Goal: Task Accomplishment & Management: Manage account settings

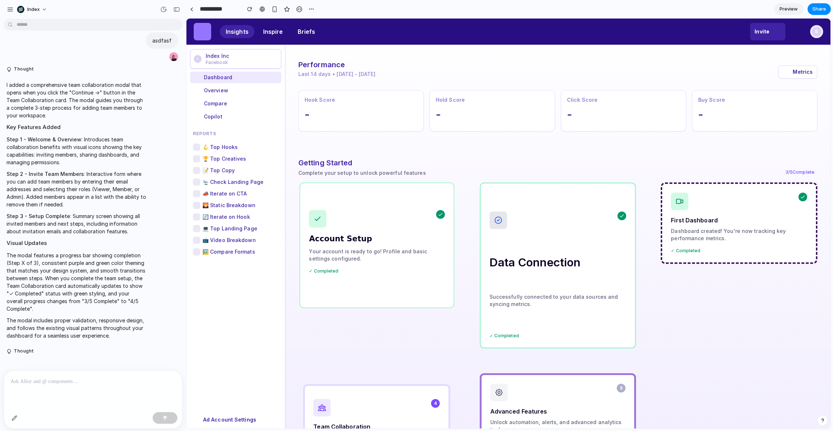
scroll to position [43, 0]
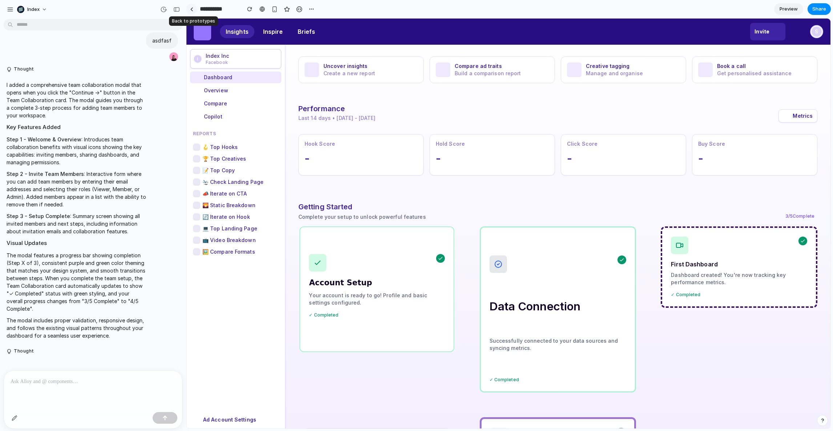
click at [189, 10] on link at bounding box center [191, 9] width 11 height 11
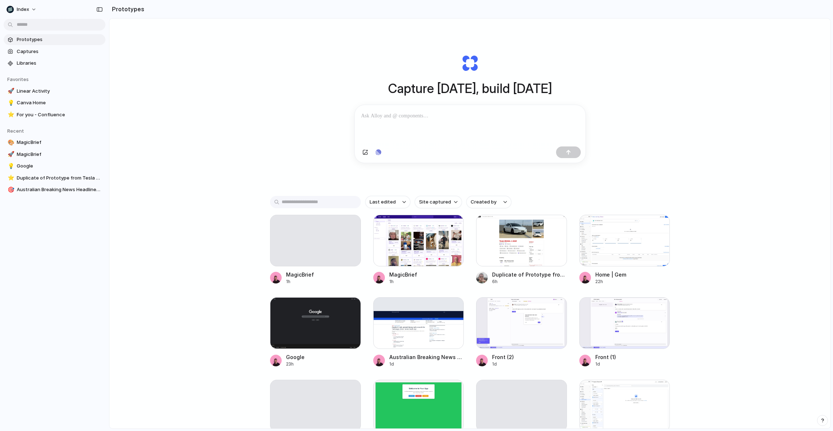
click at [177, 151] on div "Capture today, build tomorrow Clone web app Clone screenshot Start from existin…" at bounding box center [469, 243] width 721 height 448
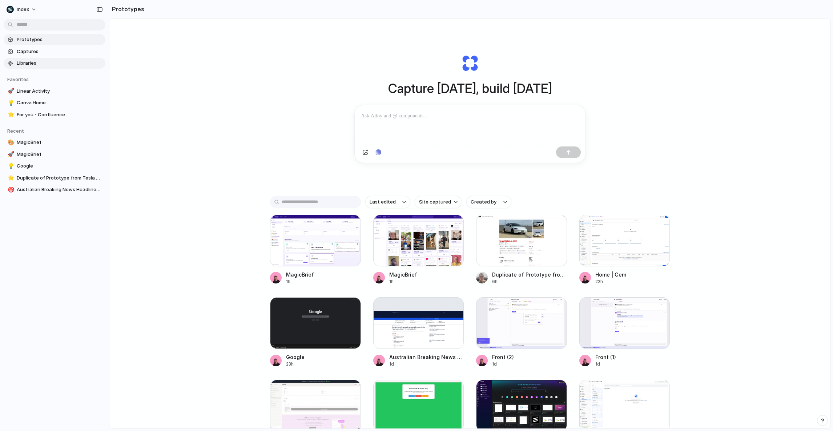
click at [37, 58] on link "Libraries" at bounding box center [55, 63] width 102 height 11
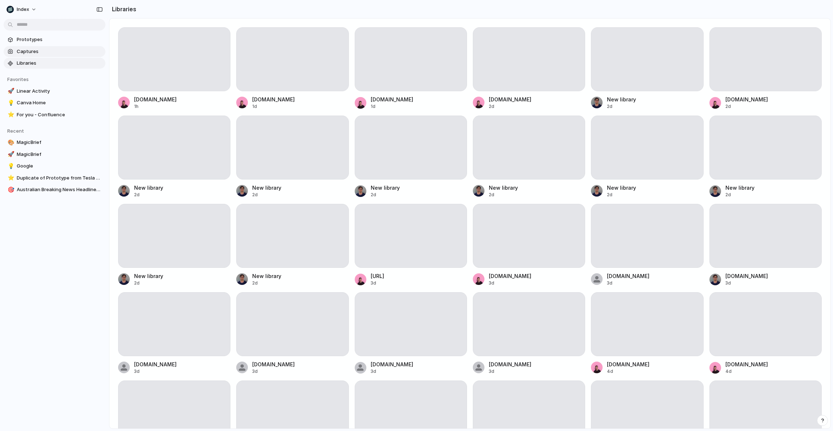
click at [37, 53] on span "Captures" at bounding box center [60, 51] width 86 height 7
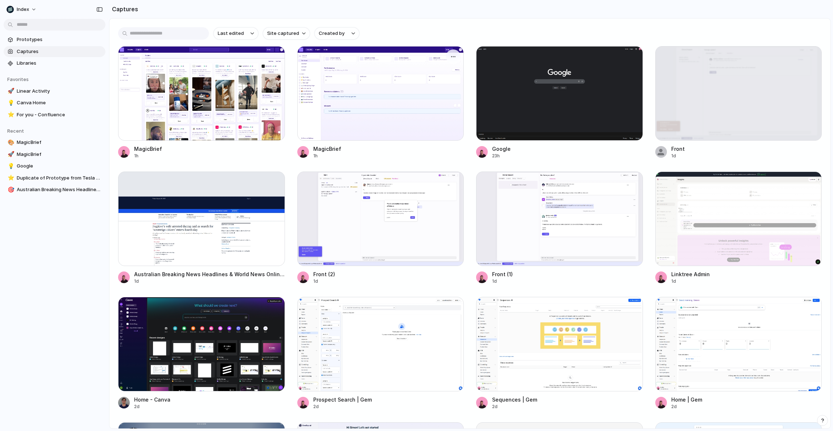
click at [389, 88] on div at bounding box center [380, 93] width 167 height 94
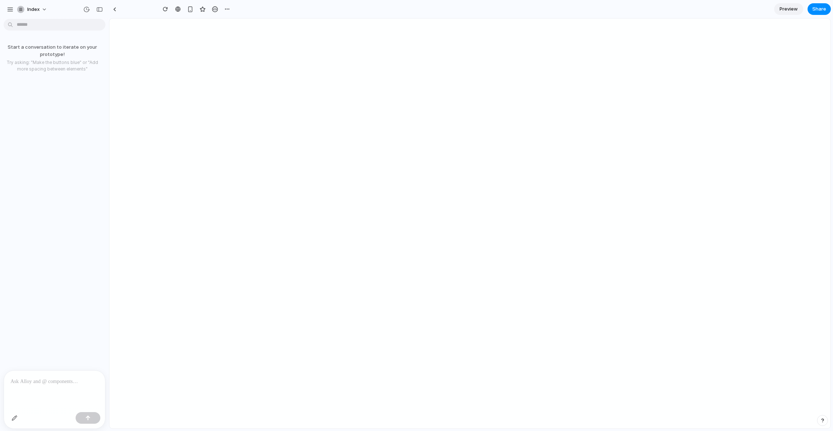
type input "**********"
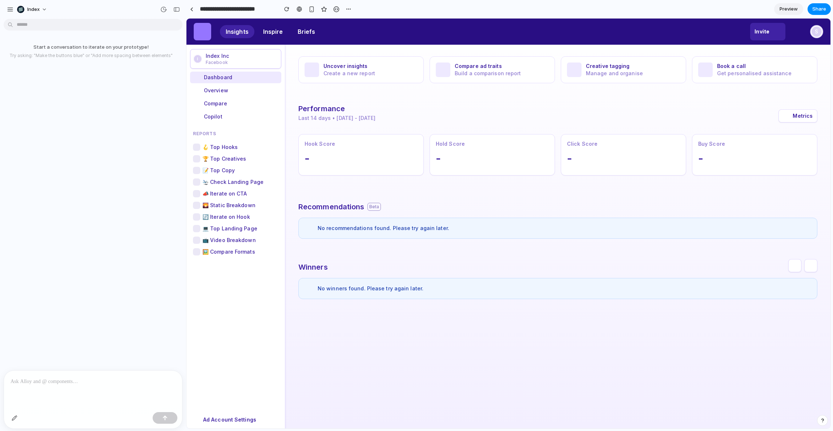
click at [114, 161] on div "Start a conversation to iterate on your prototype! Try asking: "Make the button…" at bounding box center [91, 196] width 182 height 348
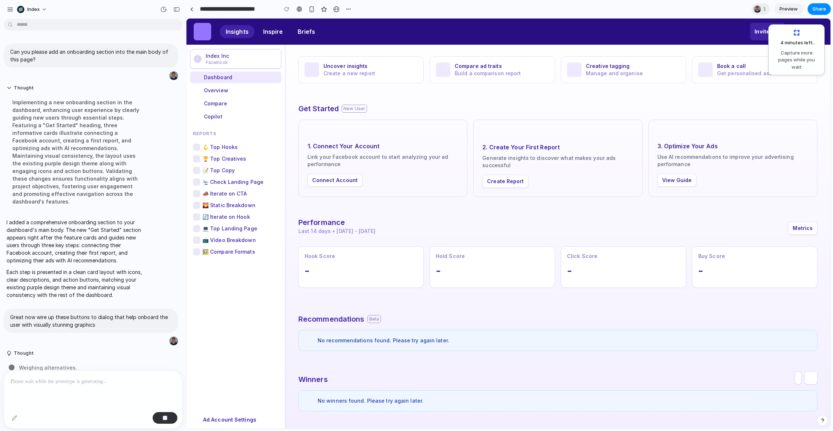
scroll to position [5, 0]
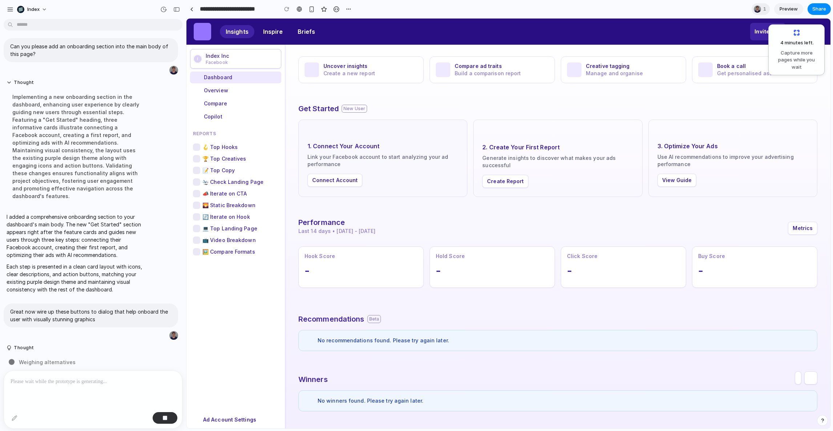
click at [347, 180] on button "Connect Account" at bounding box center [334, 180] width 55 height 13
click at [509, 178] on button "Create Report" at bounding box center [505, 181] width 46 height 13
click at [681, 179] on button "View Guide" at bounding box center [676, 180] width 39 height 13
drag, startPoint x: 664, startPoint y: 153, endPoint x: 683, endPoint y: 212, distance: 61.9
click at [683, 212] on div "Uncover insights Create a new report Compare ad traits Build a comparison repor…" at bounding box center [557, 234] width 545 height 378
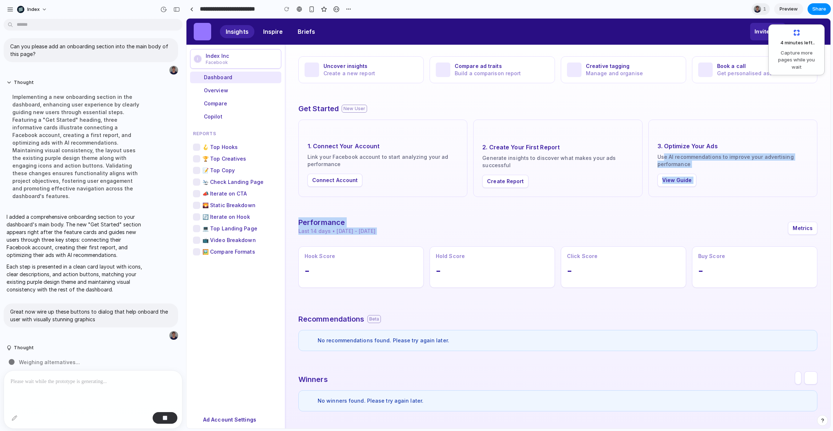
click at [683, 212] on div "Uncover insights Create a new report Compare ad traits Build a comparison repor…" at bounding box center [557, 234] width 545 height 378
click at [490, 111] on div "Get Started New User" at bounding box center [557, 109] width 519 height 10
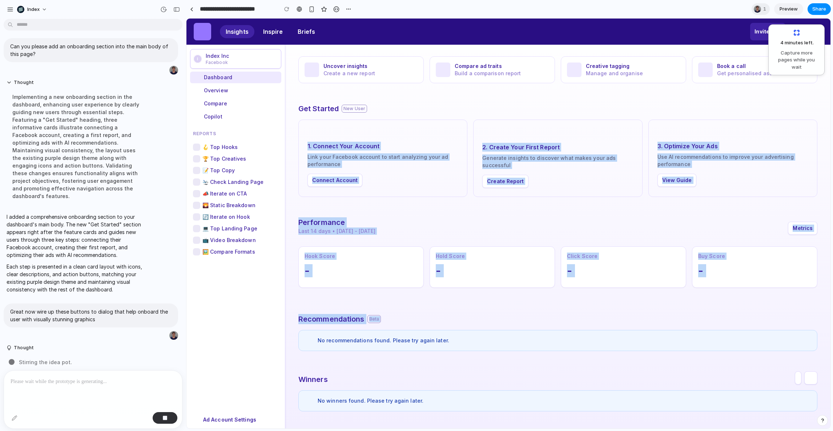
drag, startPoint x: 490, startPoint y: 111, endPoint x: 490, endPoint y: 334, distance: 222.7
click at [490, 334] on div "Uncover insights Create a new report Compare ad traits Build a comparison repor…" at bounding box center [557, 234] width 545 height 378
click at [490, 334] on div "No recommendations found. Please try again later." at bounding box center [557, 340] width 519 height 21
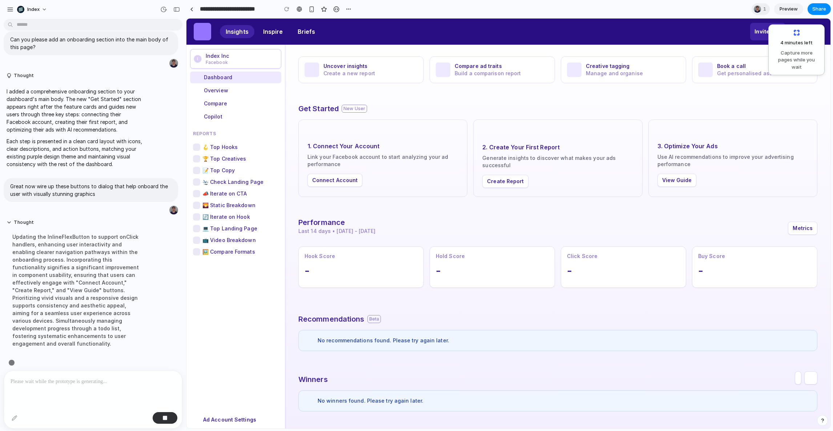
scroll to position [13, 0]
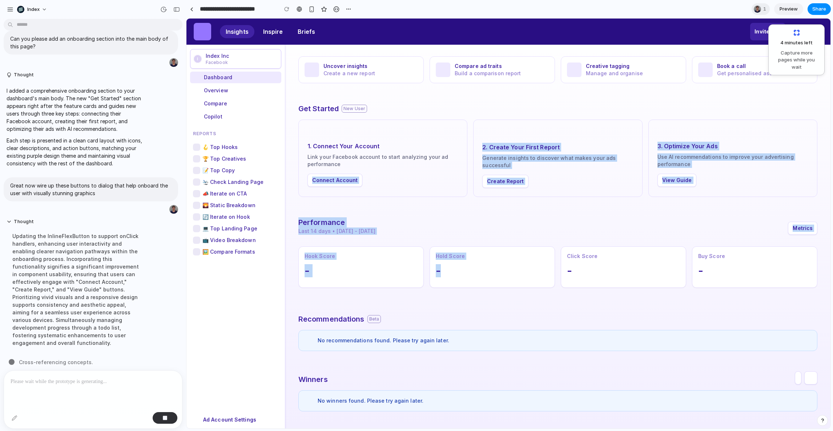
drag, startPoint x: 469, startPoint y: 236, endPoint x: 306, endPoint y: 108, distance: 207.6
click at [323, 118] on div "Uncover insights Create a new report Compare ad traits Build a comparison repor…" at bounding box center [557, 234] width 545 height 378
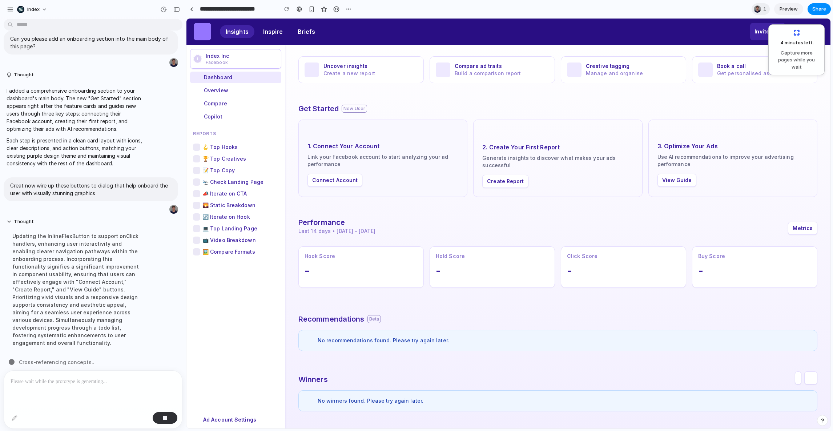
click at [415, 193] on div "1. Connect Your Account Link your Facebook account to start analyzing your ad p…" at bounding box center [382, 158] width 169 height 77
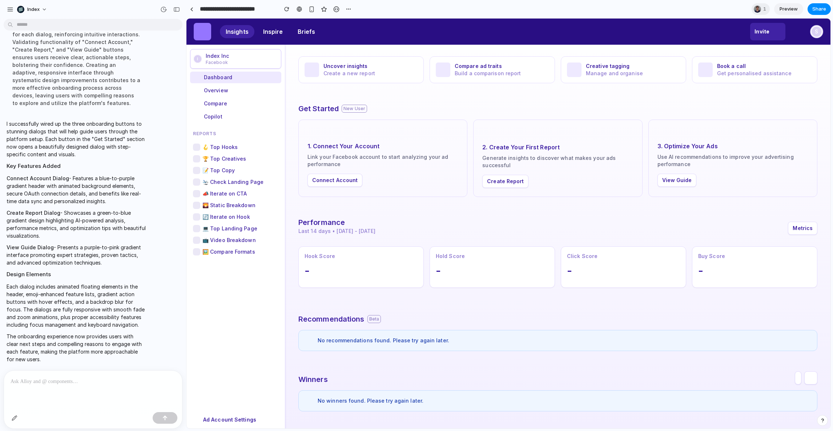
scroll to position [0, 0]
click at [335, 173] on div "1. Connect Your Account Link your Facebook account to start analyzing your ad p…" at bounding box center [382, 158] width 169 height 77
click at [335, 178] on button "Connect Account" at bounding box center [334, 180] width 55 height 13
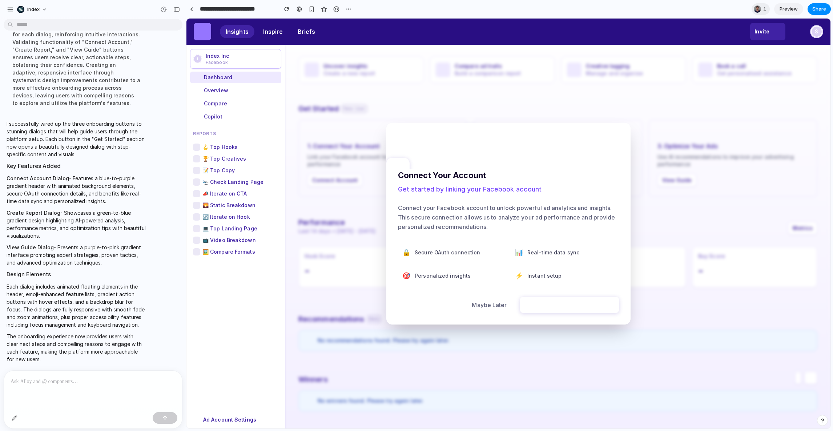
click at [501, 304] on button "Maybe Later" at bounding box center [489, 305] width 52 height 16
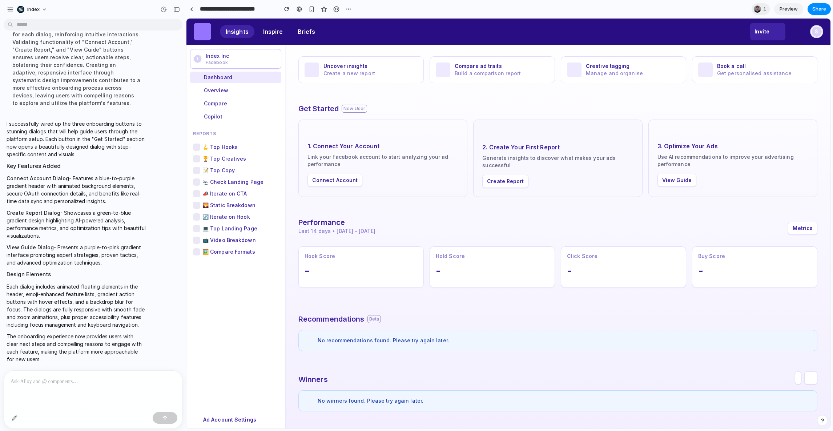
click at [490, 188] on div "2. Create Your First Report Generate insights to discover what makes your ads s…" at bounding box center [557, 158] width 169 height 77
click at [490, 182] on button "Create Report" at bounding box center [505, 181] width 46 height 13
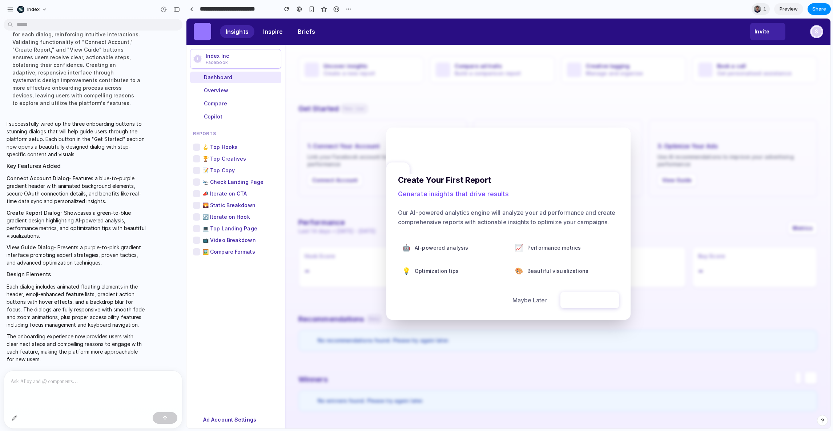
click at [535, 300] on button "Maybe Later" at bounding box center [530, 300] width 52 height 16
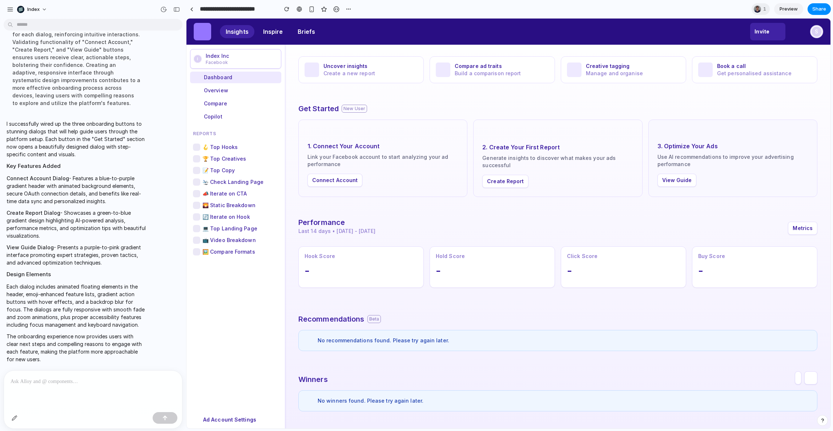
click at [676, 177] on button "View Guide" at bounding box center [676, 180] width 39 height 13
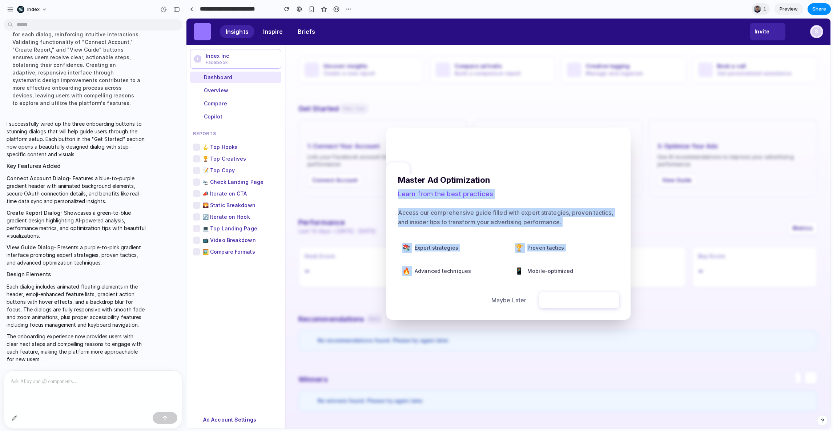
drag, startPoint x: 475, startPoint y: 253, endPoint x: 485, endPoint y: 264, distance: 15.4
click at [485, 264] on div "Master Ad Optimization Learn from the best practices Access our comprehensive g…" at bounding box center [508, 247] width 244 height 146
click at [485, 264] on div "🔥 Advanced techniques" at bounding box center [452, 271] width 108 height 19
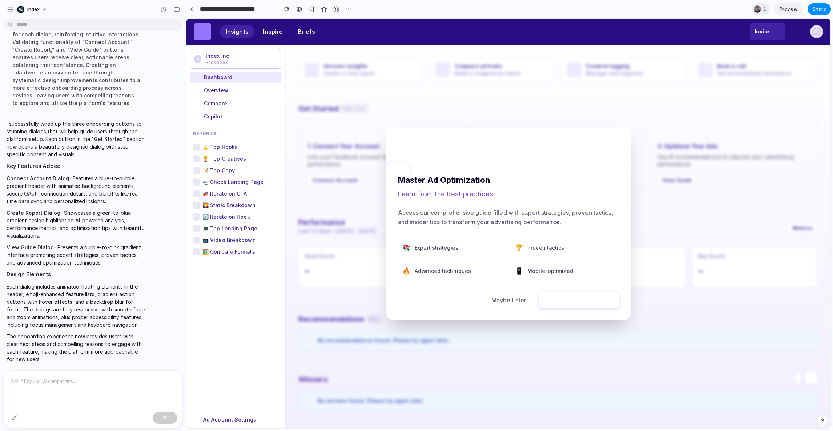
click at [502, 304] on button "Maybe Later" at bounding box center [508, 300] width 52 height 16
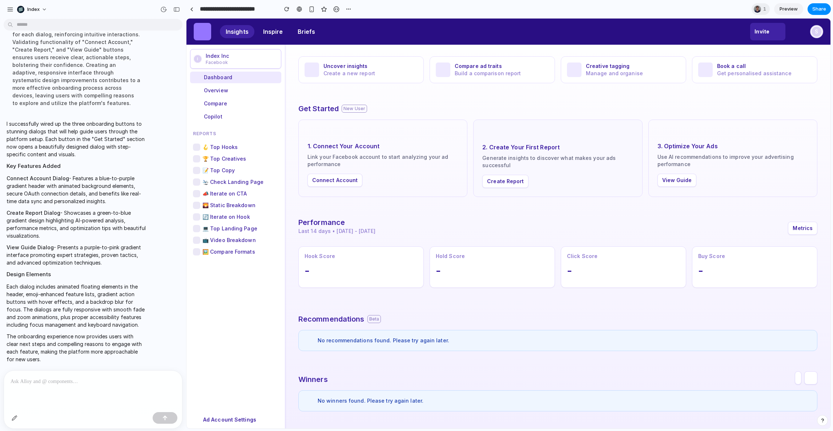
click at [505, 187] on button "Create Report" at bounding box center [505, 181] width 46 height 13
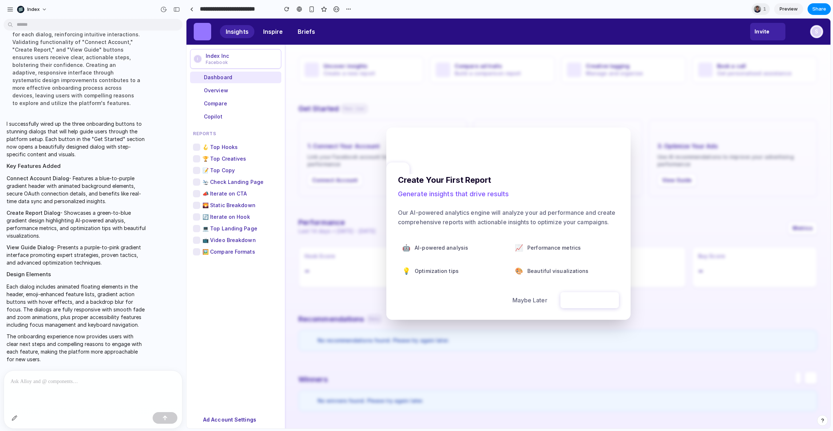
click at [514, 298] on button "Maybe Later" at bounding box center [530, 300] width 52 height 16
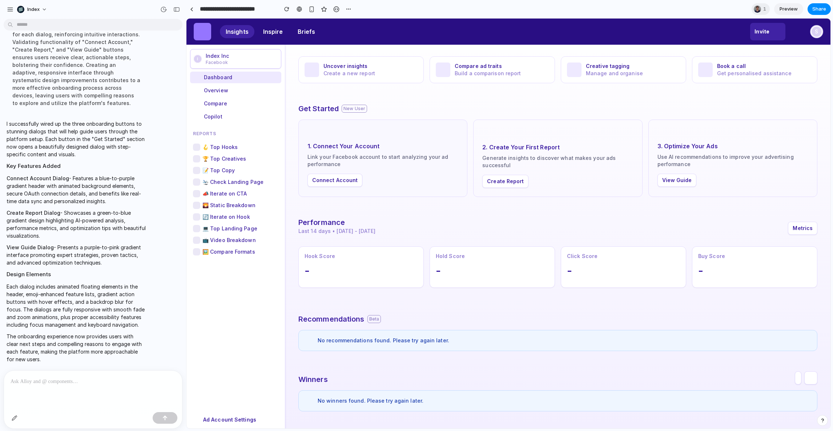
click at [327, 180] on button "Connect Account" at bounding box center [334, 180] width 55 height 13
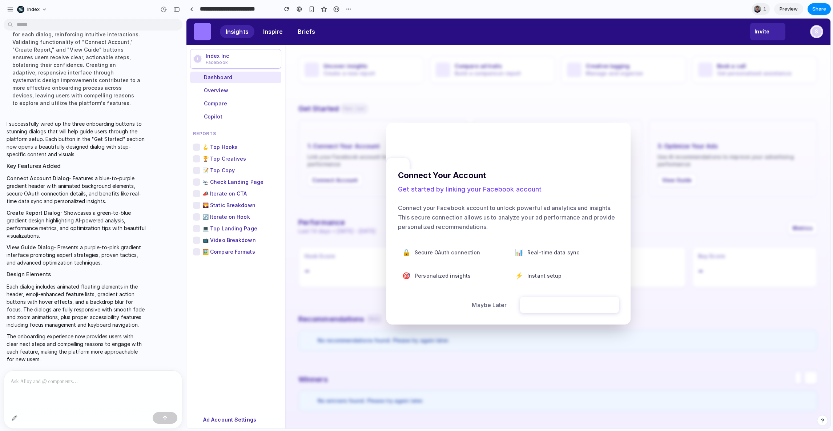
click at [491, 302] on button "Maybe Later" at bounding box center [489, 305] width 52 height 16
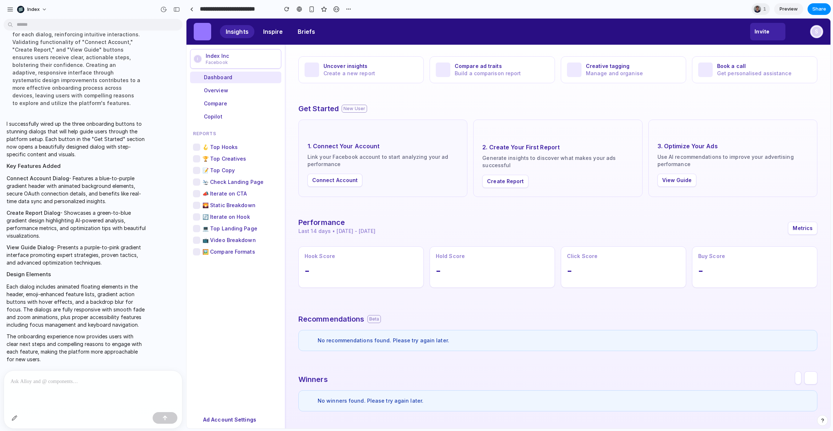
click at [327, 174] on button "Connect Account" at bounding box center [334, 180] width 55 height 13
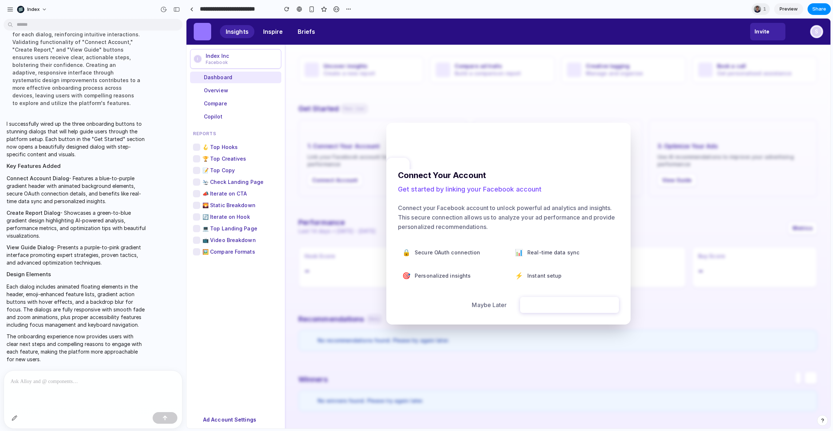
click at [376, 222] on div at bounding box center [508, 224] width 644 height 410
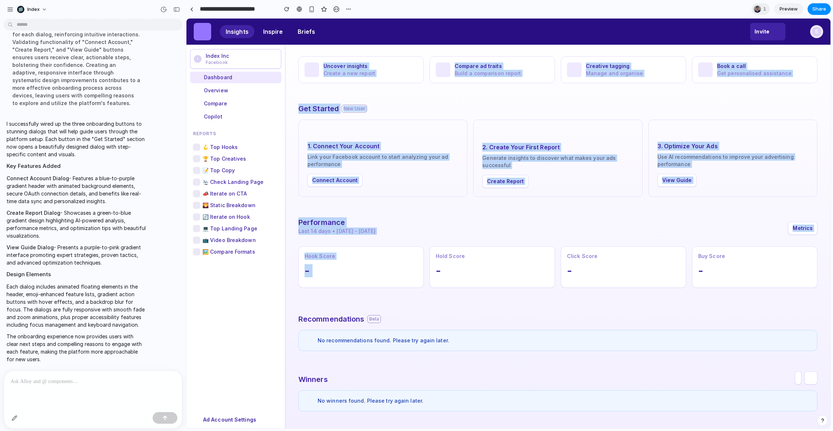
drag, startPoint x: 368, startPoint y: 56, endPoint x: 441, endPoint y: 241, distance: 198.6
click at [441, 241] on div "Uncover insights Create a new report Compare ad traits Build a comparison repor…" at bounding box center [557, 234] width 545 height 378
click at [441, 241] on div "Hook Score - Hold Score - Click Score - Buy Score -" at bounding box center [557, 264] width 519 height 47
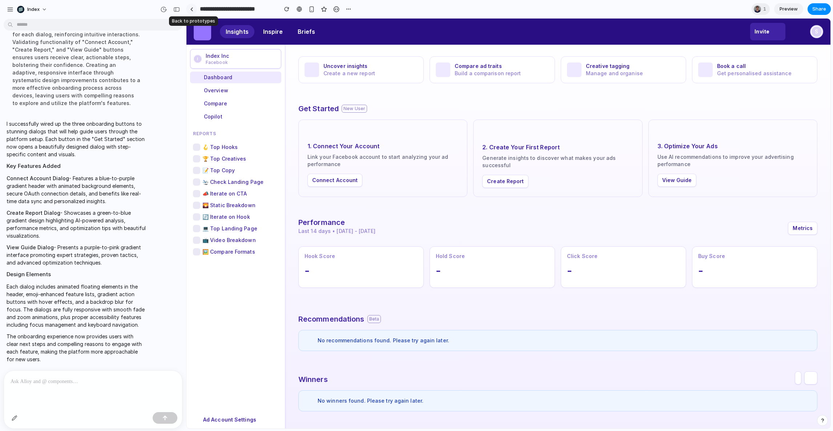
click at [193, 4] on link at bounding box center [191, 9] width 11 height 11
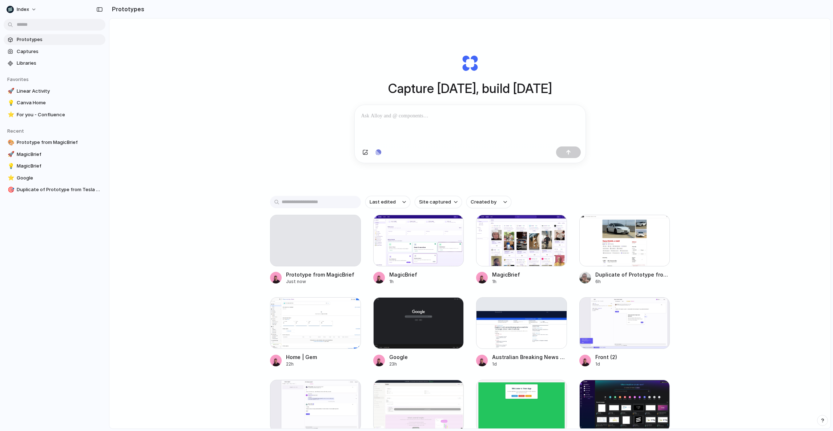
scroll to position [28, 0]
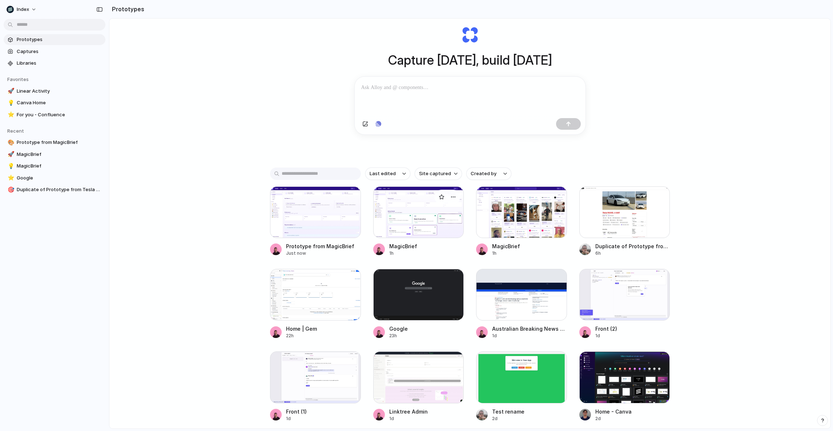
click at [404, 203] on div at bounding box center [418, 212] width 91 height 52
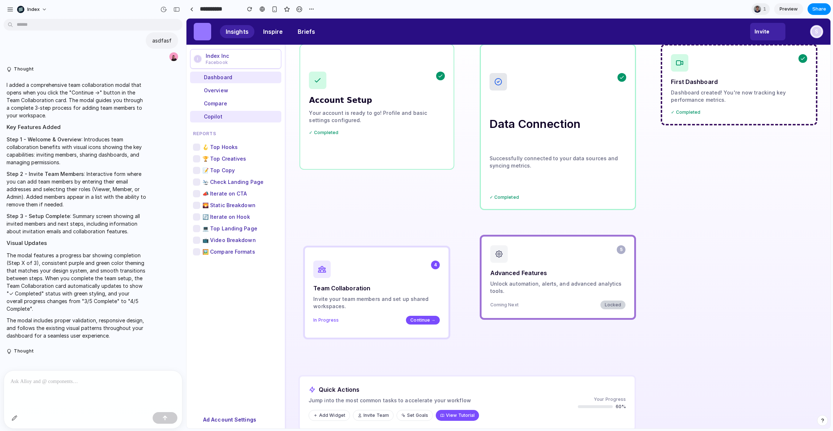
scroll to position [180, 0]
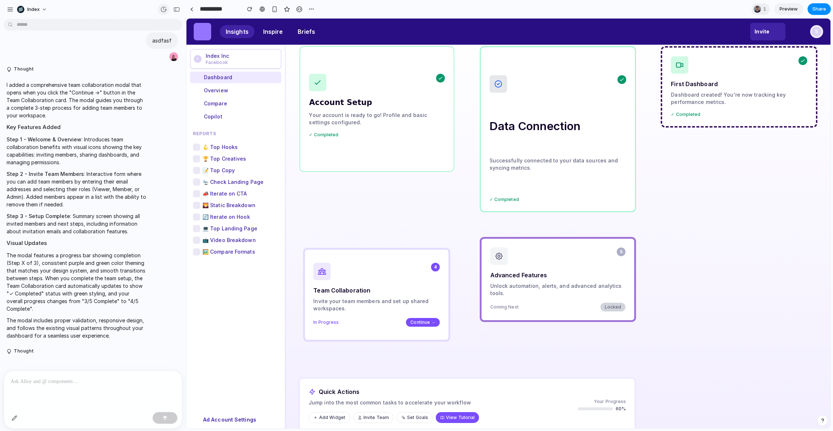
click at [162, 9] on div "button" at bounding box center [163, 9] width 7 height 7
click at [142, 81] on span "Restore" at bounding box center [147, 83] width 18 height 7
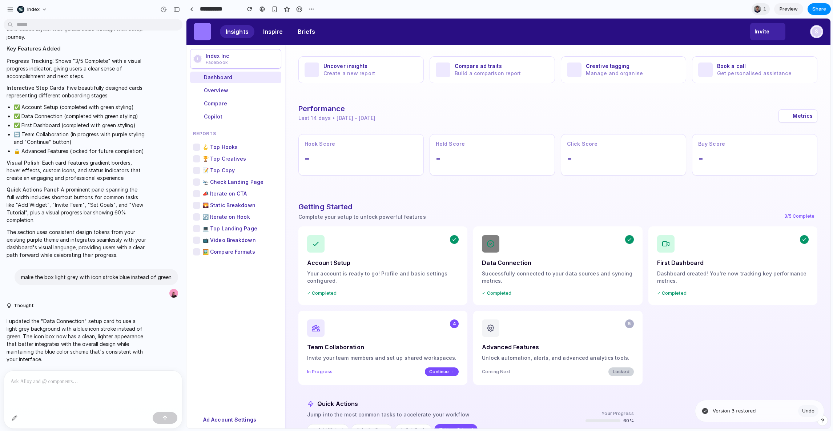
scroll to position [83, 0]
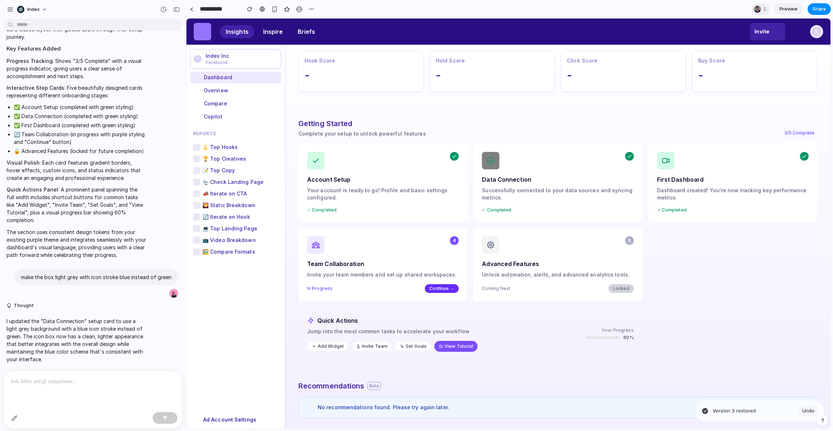
click at [439, 291] on button "Continue →" at bounding box center [442, 288] width 34 height 9
click at [429, 280] on div "4 Team Collaboration Invite your team members and set up shared workspaces. In …" at bounding box center [382, 264] width 169 height 74
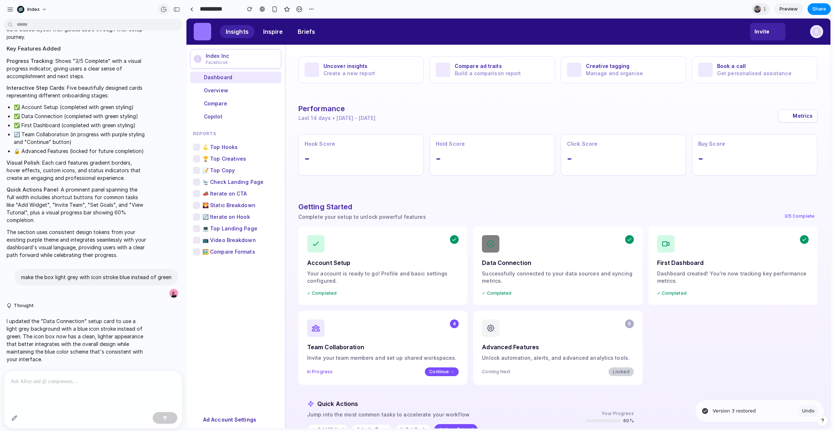
click at [165, 10] on div "button" at bounding box center [163, 9] width 7 height 7
click at [165, 10] on div "v3 Current v1 1 hour ago Restore" at bounding box center [416, 215] width 833 height 431
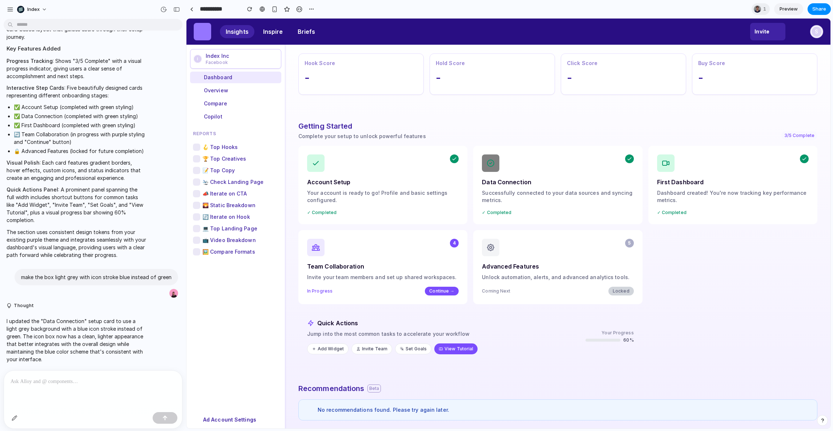
scroll to position [72, 0]
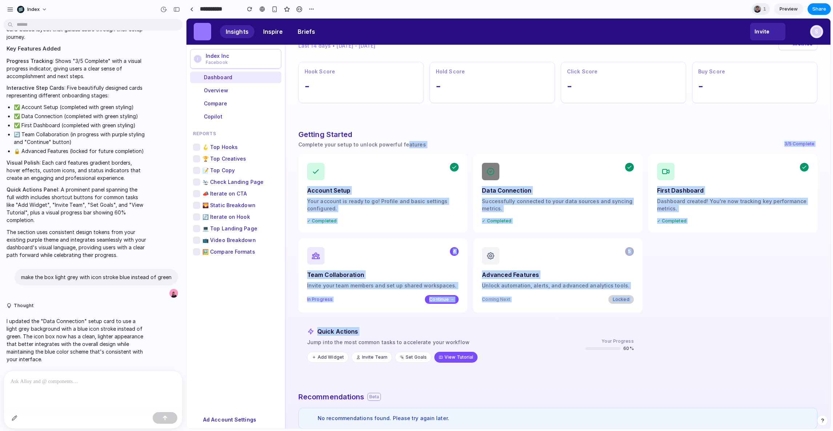
drag, startPoint x: 402, startPoint y: 145, endPoint x: 508, endPoint y: 340, distance: 222.4
click at [508, 340] on div "Getting Started Complete your setup to unlock powerful features 3/5 Complete Ac…" at bounding box center [557, 250] width 519 height 242
click at [508, 340] on p "Jump into the most common tasks to accelerate your workflow" at bounding box center [443, 342] width 272 height 7
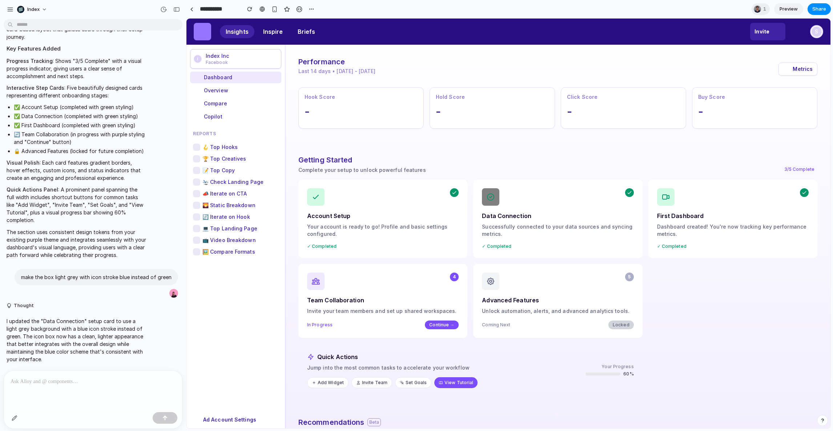
scroll to position [0, 0]
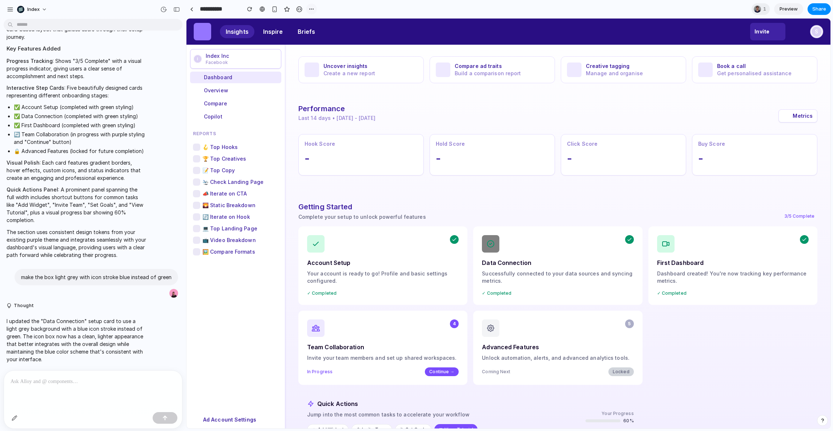
click at [309, 7] on div "button" at bounding box center [311, 9] width 6 height 6
click at [306, 3] on div "Duplicate Delete" at bounding box center [416, 215] width 833 height 431
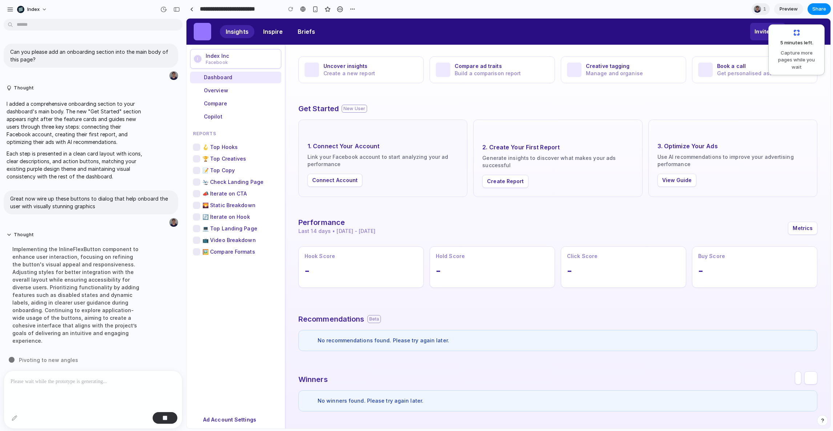
click at [330, 178] on button "Connect Account" at bounding box center [334, 180] width 55 height 13
click at [304, 10] on div at bounding box center [302, 9] width 5 height 6
click at [428, 204] on div "Uncover insights Create a new report Compare ad traits Build a comparison repor…" at bounding box center [557, 234] width 545 height 378
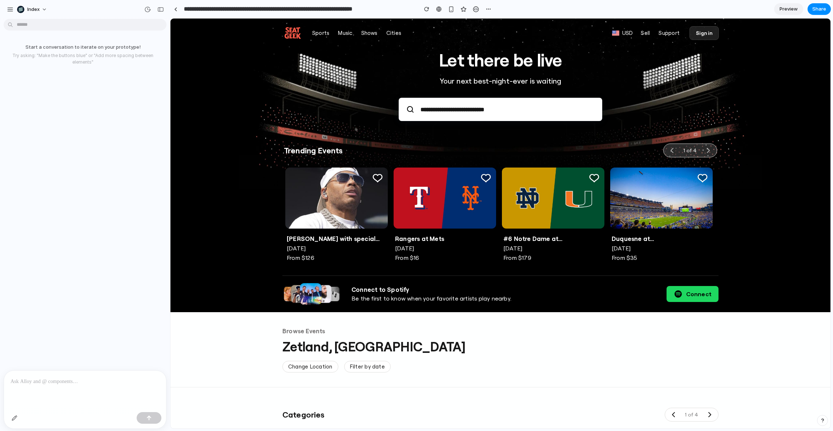
drag, startPoint x: 183, startPoint y: 81, endPoint x: 170, endPoint y: 81, distance: 13.4
click at [298, 385] on div "Browse Events Zetland, AU Change Location Filter by date" at bounding box center [500, 349] width 436 height 75
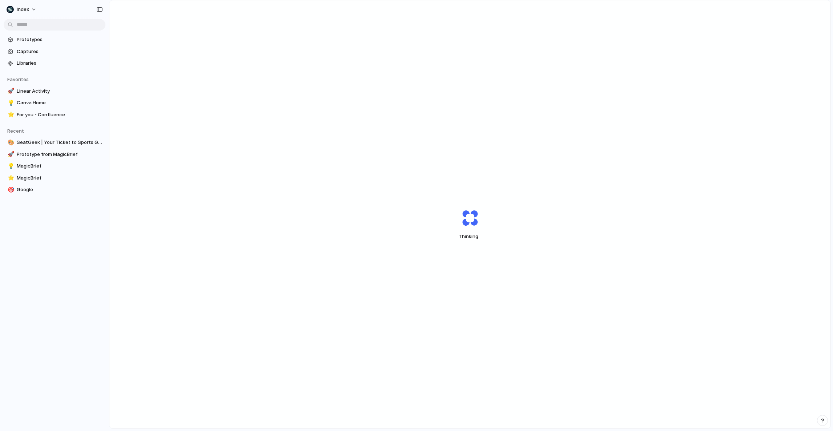
click at [713, 78] on div "Thinking" at bounding box center [469, 224] width 721 height 448
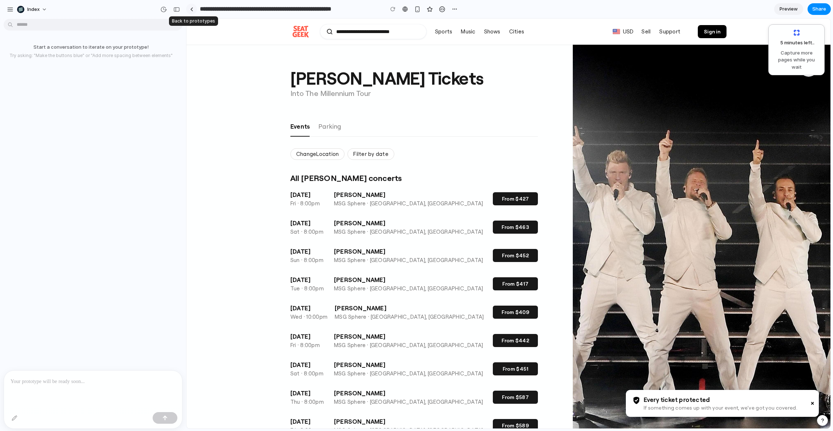
click at [192, 9] on div at bounding box center [191, 9] width 3 height 4
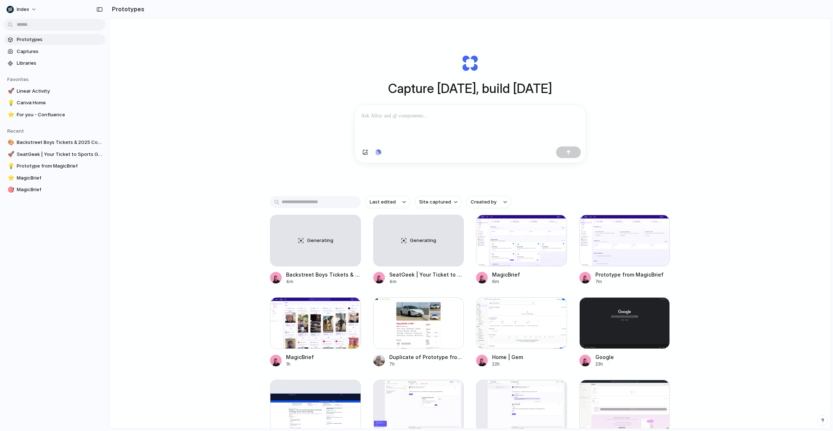
click at [245, 146] on div "Capture today, build tomorrow Clone web app Clone screenshot Start from existin…" at bounding box center [469, 243] width 721 height 448
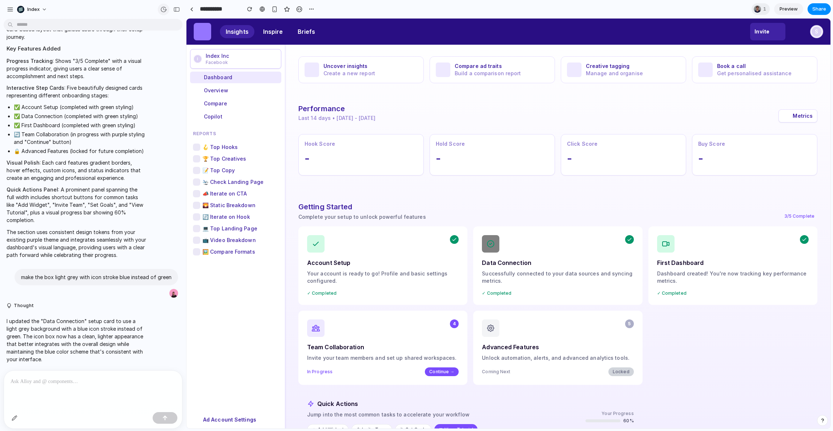
click at [162, 13] on button "button" at bounding box center [164, 10] width 12 height 12
click at [162, 13] on div "v3 Current v1 1 hour ago Restore" at bounding box center [416, 215] width 833 height 431
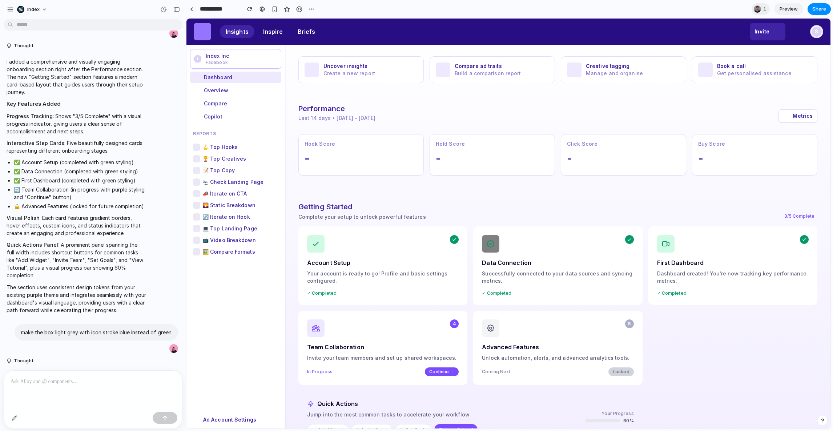
scroll to position [50, 0]
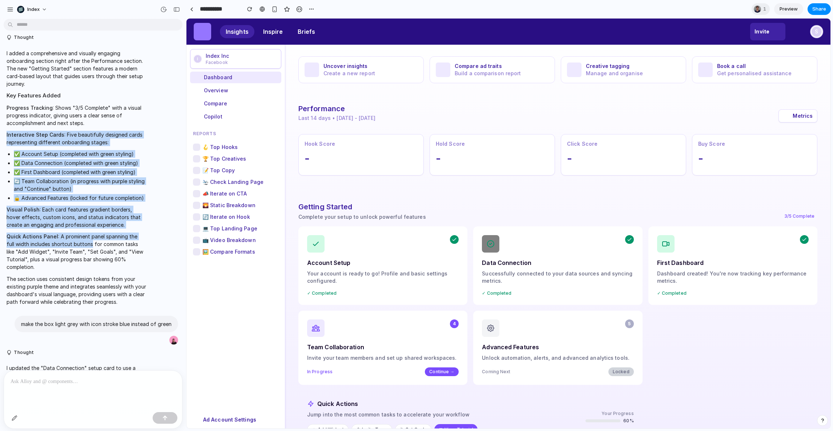
drag, startPoint x: 79, startPoint y: 130, endPoint x: 82, endPoint y: 241, distance: 111.2
click at [82, 241] on span "I added a comprehensive and visually engaging onboarding section right after th…" at bounding box center [77, 177] width 140 height 256
click at [82, 241] on p "Quick Actions Panel : A prominent panel spanning the full width includes shortc…" at bounding box center [77, 252] width 140 height 38
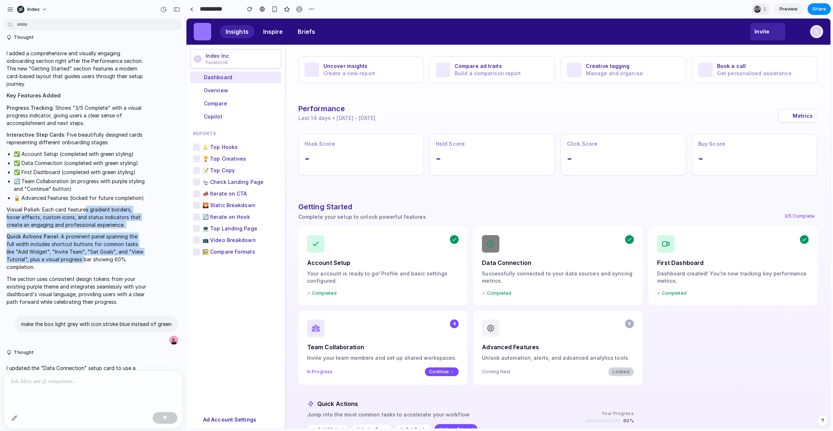
drag, startPoint x: 82, startPoint y: 259, endPoint x: 82, endPoint y: 164, distance: 94.8
click at [82, 170] on span "I added a comprehensive and visually engaging onboarding section right after th…" at bounding box center [77, 177] width 140 height 256
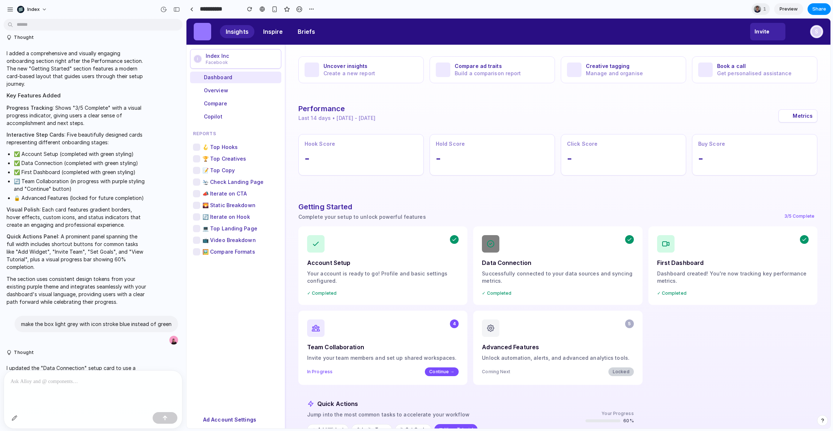
click at [82, 164] on li "✅ Data Connection (completed with green styling)" at bounding box center [80, 163] width 132 height 8
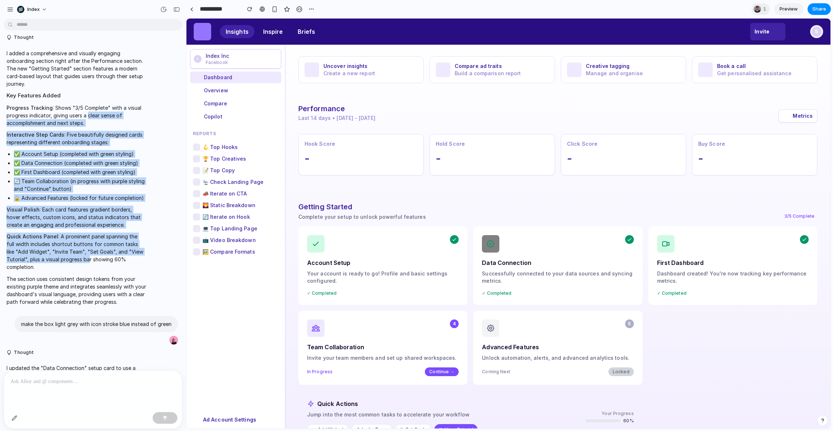
drag, startPoint x: 88, startPoint y: 117, endPoint x: 88, endPoint y: 260, distance: 143.1
click at [88, 260] on span "I added a comprehensive and visually engaging onboarding section right after th…" at bounding box center [77, 177] width 140 height 256
click at [88, 260] on p "Quick Actions Panel : A prominent panel spanning the full width includes shortc…" at bounding box center [77, 252] width 140 height 38
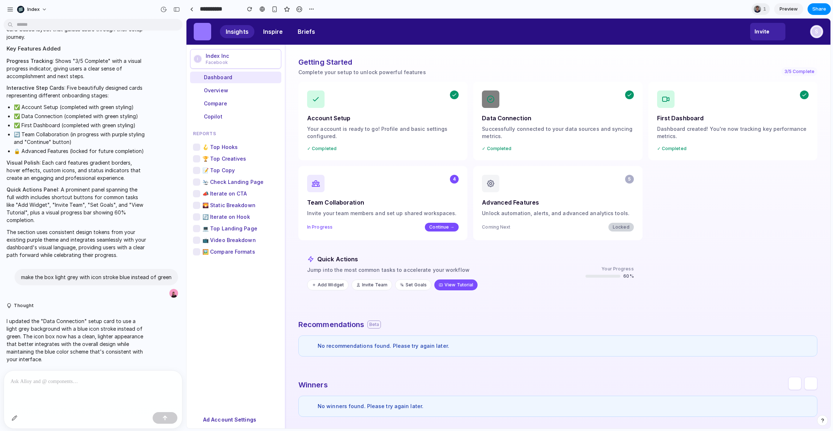
scroll to position [0, 0]
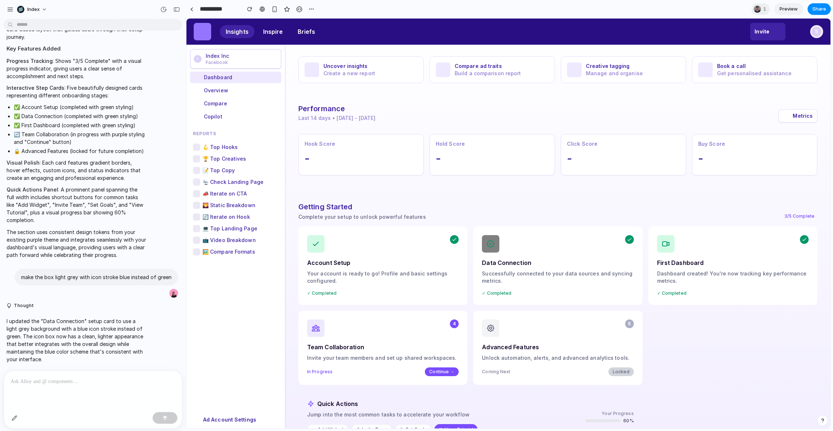
click at [187, 3] on div "**********" at bounding box center [251, 9] width 131 height 13
click at [191, 9] on div at bounding box center [191, 9] width 3 height 4
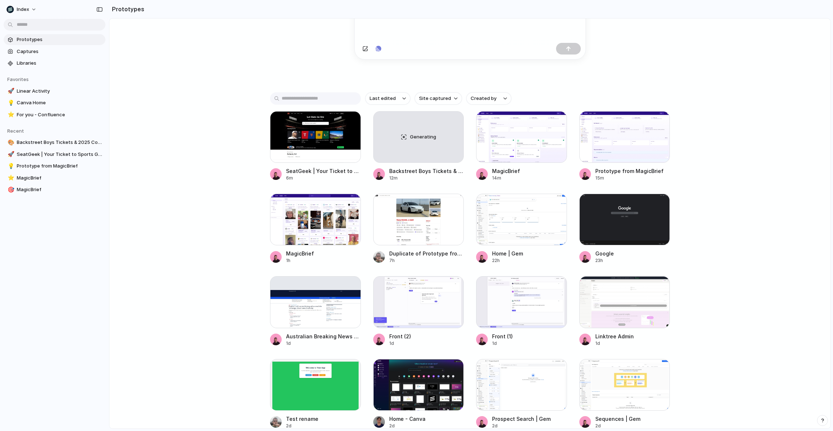
scroll to position [90, 0]
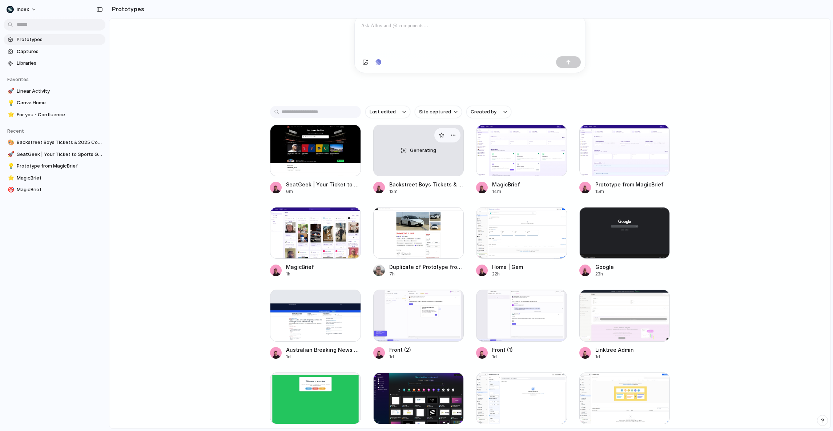
click at [415, 153] on span "Generating" at bounding box center [423, 150] width 26 height 7
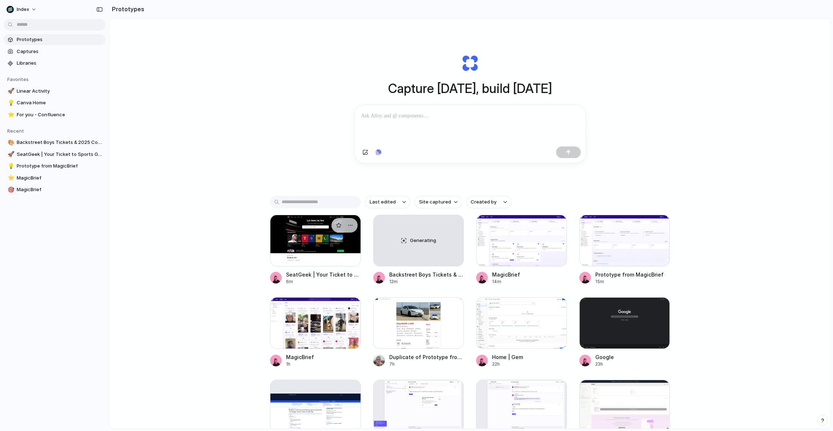
click at [291, 251] on div at bounding box center [315, 241] width 91 height 52
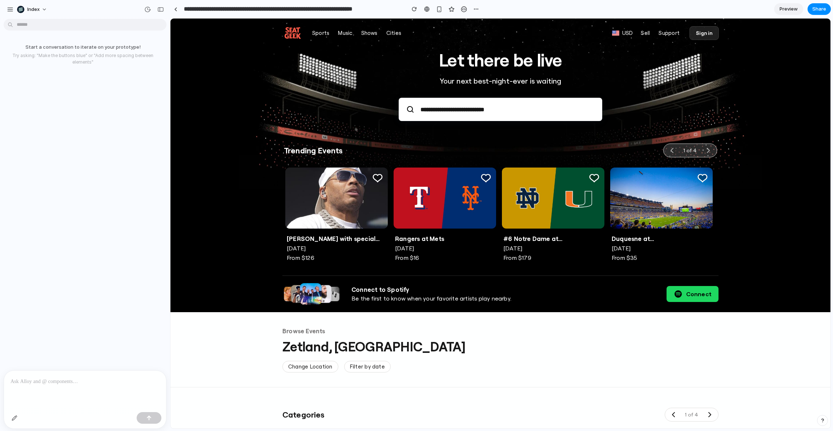
click at [303, 225] on img at bounding box center [336, 198] width 113 height 67
click at [441, 5] on button "button" at bounding box center [438, 9] width 11 height 11
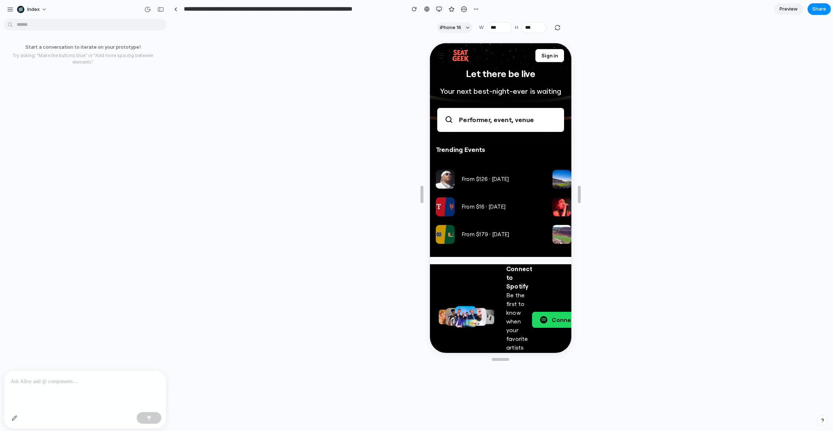
click at [442, 9] on button "button" at bounding box center [438, 9] width 11 height 11
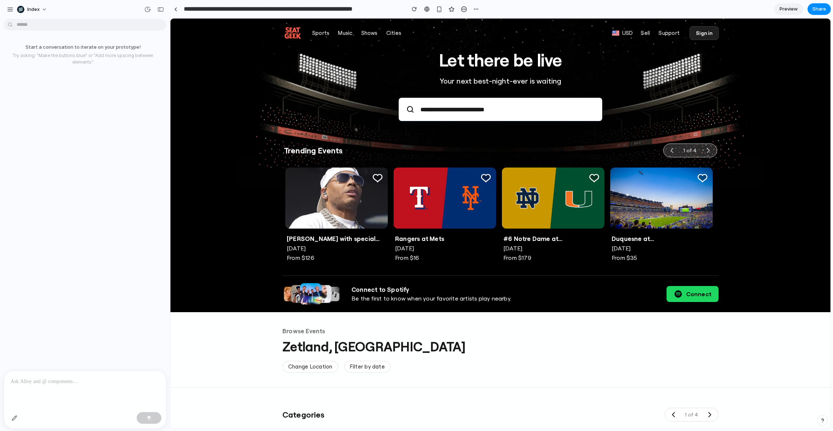
click at [280, 119] on div "Let there be live Your next best-night-ever is waiting Performer, event, venue" at bounding box center [500, 81] width 480 height 125
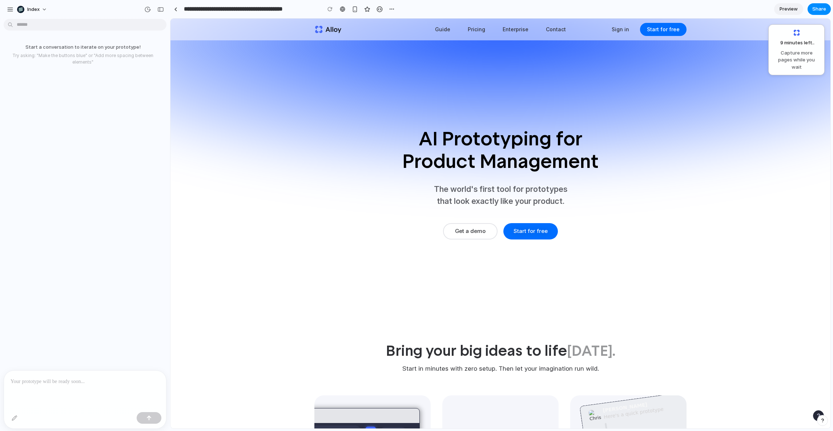
click at [314, 60] on div at bounding box center [500, 128] width 726 height 240
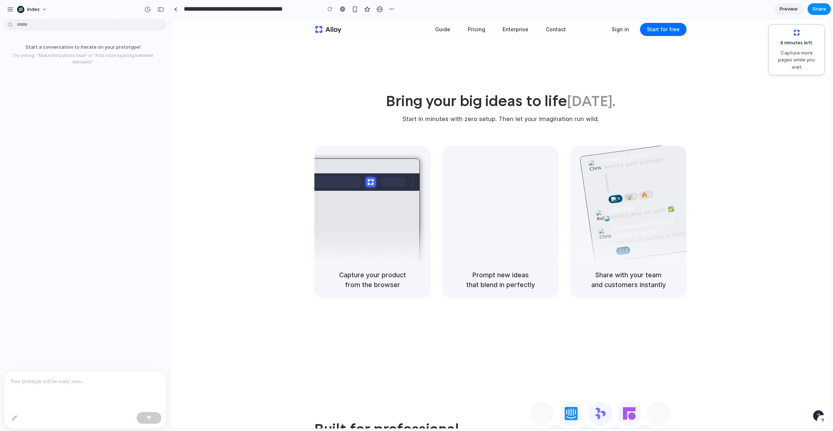
scroll to position [227, 0]
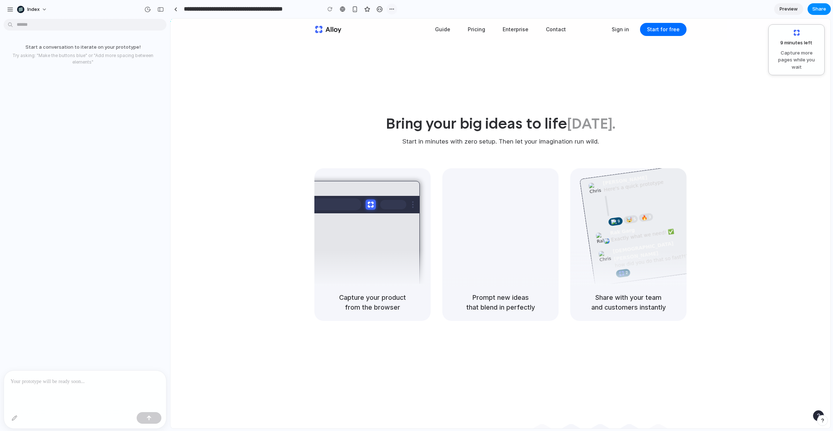
click at [389, 7] on div "button" at bounding box center [392, 9] width 6 height 6
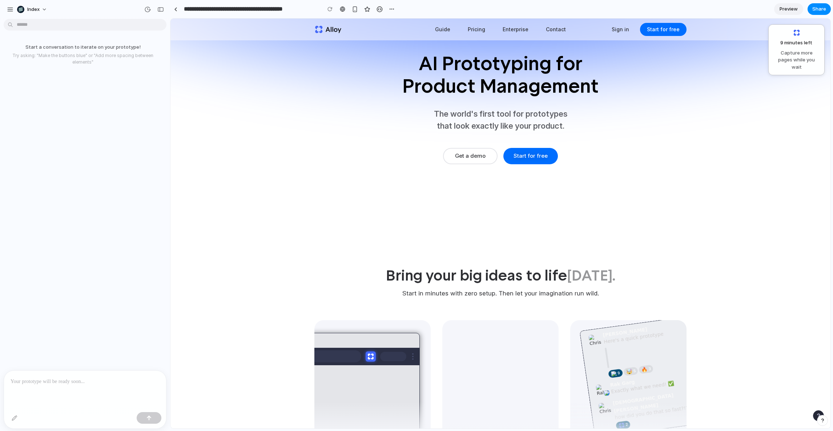
scroll to position [0, 0]
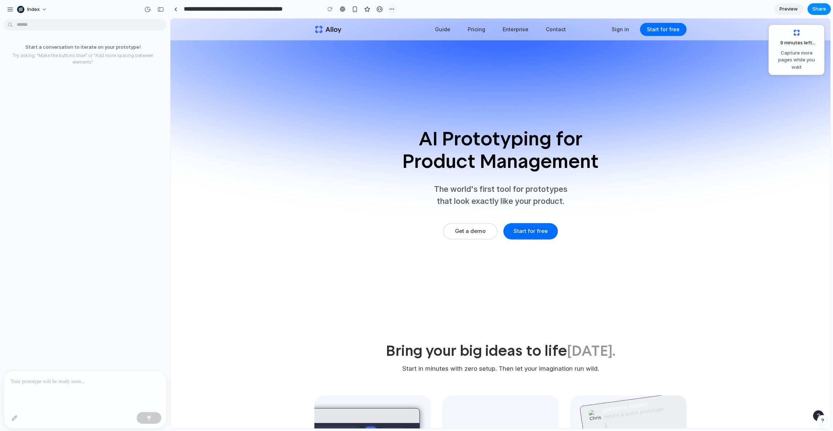
click at [390, 9] on div "button" at bounding box center [392, 9] width 6 height 6
click at [263, 121] on div "Delete" at bounding box center [253, 133] width 20 height 24
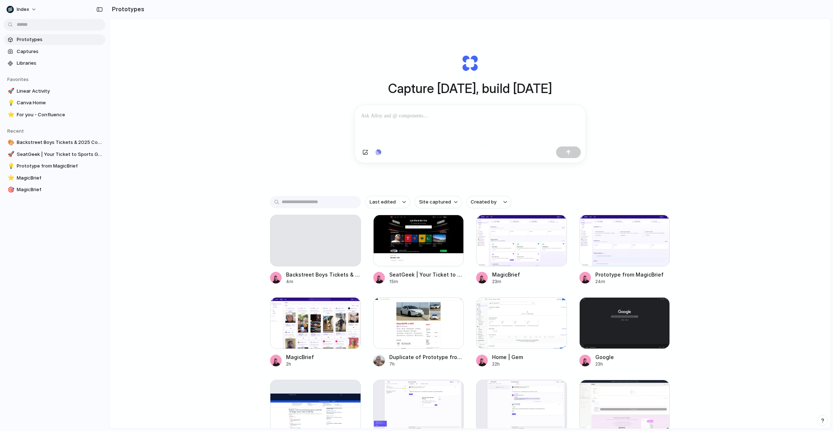
click at [311, 94] on div "Capture today, build tomorrow Clone web app Clone screenshot Start from existin…" at bounding box center [469, 243] width 721 height 448
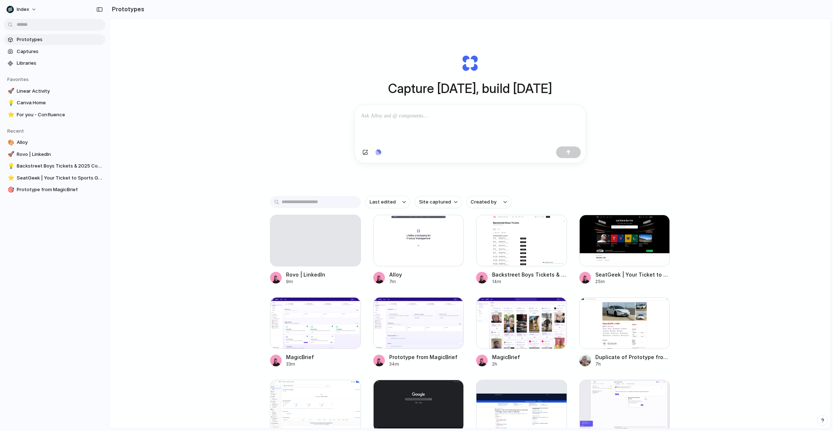
click at [133, 163] on div "Capture today, build tomorrow Clone web app Clone screenshot Start from existin…" at bounding box center [469, 243] width 721 height 448
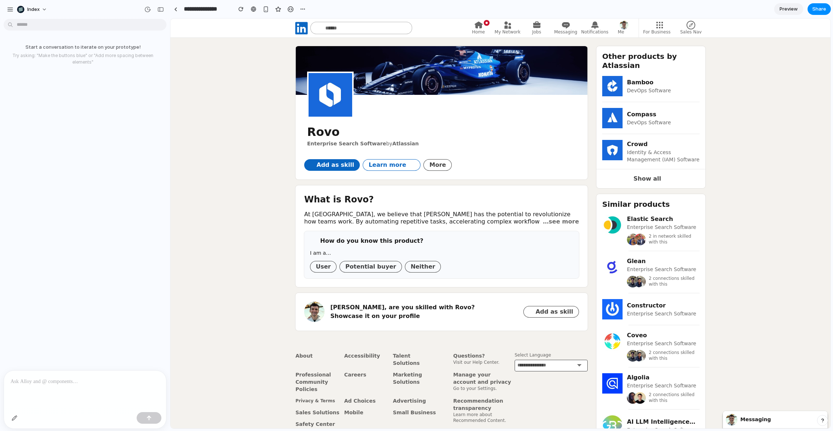
click at [237, 183] on div "Rovo Enterprise Search Software by Atlassian Add as skill Learn more More What …" at bounding box center [500, 256] width 660 height 420
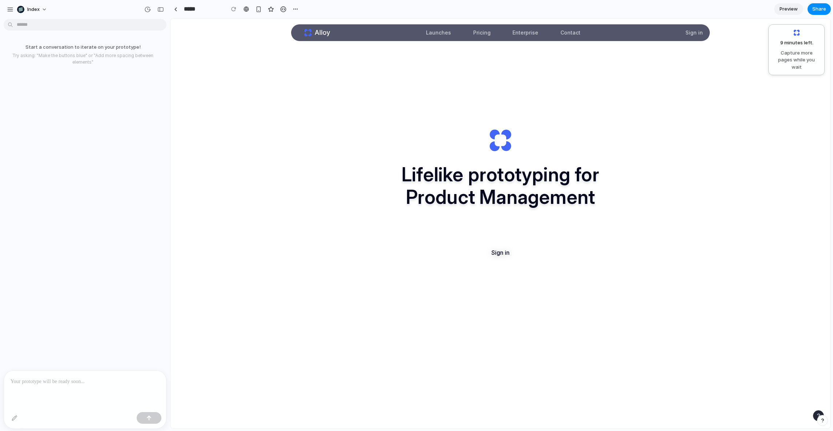
click at [325, 210] on main "Lifelike prototyping for Product Management In early preview Sign in" at bounding box center [500, 196] width 436 height 355
click at [337, 298] on main "Lifelike prototyping for Product Management In early preview Sign in" at bounding box center [500, 196] width 436 height 355
click at [45, 8] on button "Index" at bounding box center [32, 10] width 37 height 12
click at [94, 70] on li "Dark" at bounding box center [99, 72] width 43 height 12
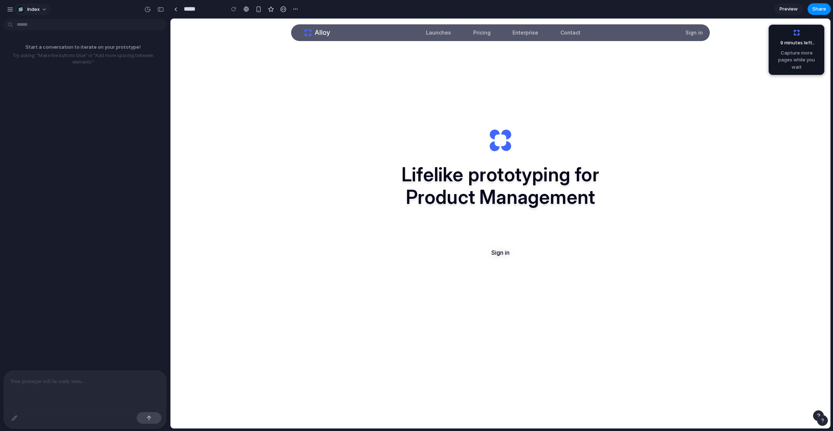
click at [31, 12] on span "Index" at bounding box center [33, 9] width 12 height 7
click at [90, 63] on span "Light" at bounding box center [87, 60] width 12 height 7
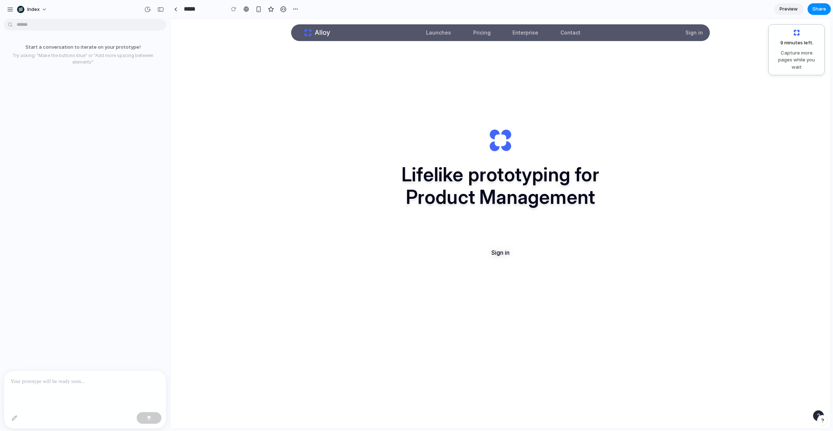
click at [126, 77] on div "Start a conversation to iterate on your prototype! Try asking: "Make the button…" at bounding box center [83, 196] width 166 height 348
click at [33, 7] on span "Index" at bounding box center [33, 9] width 12 height 7
click at [100, 72] on li "Dark" at bounding box center [99, 72] width 43 height 12
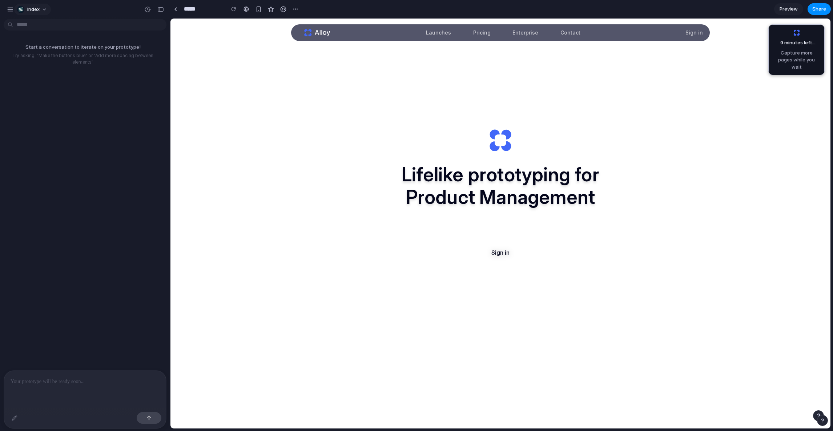
click at [32, 5] on button "Index" at bounding box center [32, 10] width 37 height 12
click at [88, 63] on span "Light" at bounding box center [87, 60] width 12 height 7
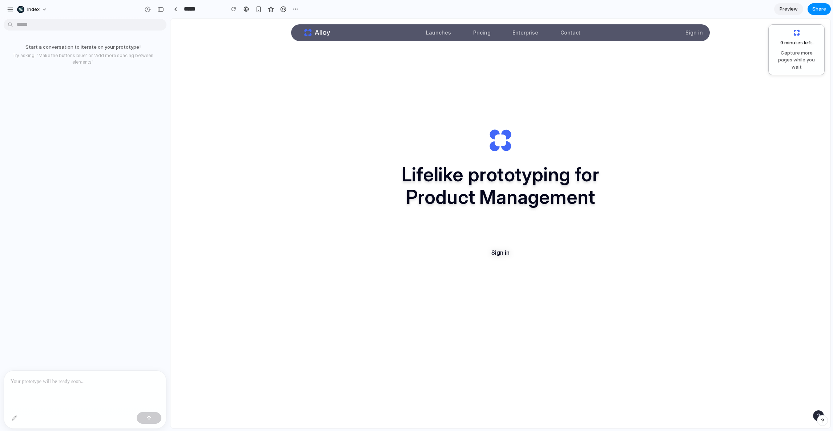
click at [98, 98] on div "Start a conversation to iterate on your prototype! Try asking: "Make the button…" at bounding box center [83, 196] width 166 height 348
